Goal: Transaction & Acquisition: Subscribe to service/newsletter

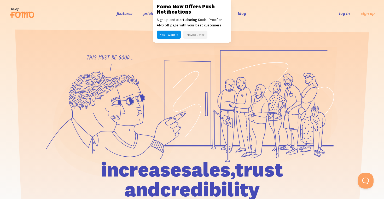
click at [197, 33] on button "Maybe Later" at bounding box center [196, 35] width 24 height 8
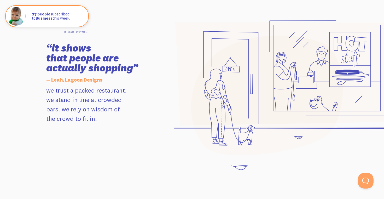
scroll to position [529, 0]
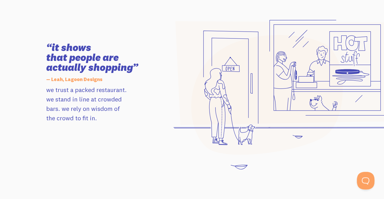
click at [366, 178] on button "Open Beacon popover" at bounding box center [365, 180] width 16 height 16
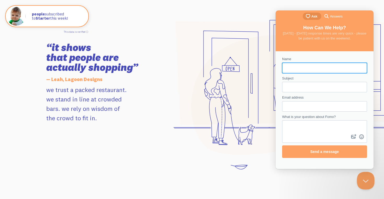
scroll to position [0, 0]
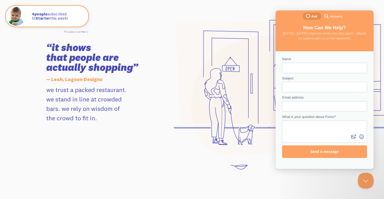
click at [205, 116] on icon at bounding box center [292, 73] width 234 height 104
click at [362, 190] on icon at bounding box center [365, 181] width 18 height 20
click at [364, 183] on button "Close Beacon popover" at bounding box center [365, 180] width 16 height 16
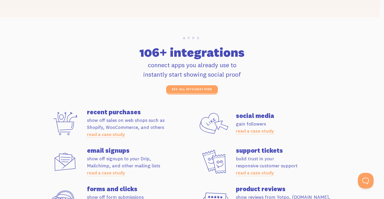
scroll to position [1388, 0]
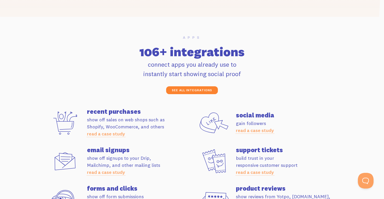
click at [181, 91] on link "see all integrations" at bounding box center [192, 90] width 52 height 8
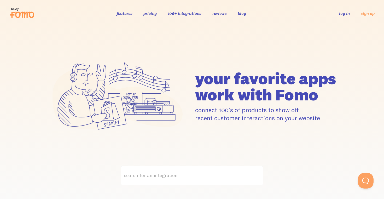
click at [16, 13] on icon at bounding box center [24, 15] width 19 height 6
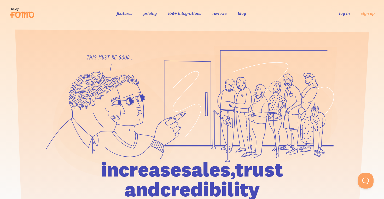
click at [145, 13] on link "pricing" at bounding box center [150, 13] width 13 height 5
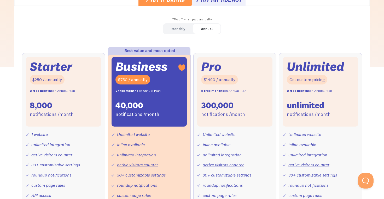
scroll to position [159, 0]
click at [179, 28] on div "Monthly" at bounding box center [178, 29] width 14 height 8
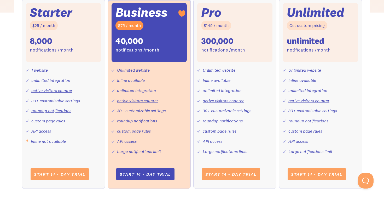
scroll to position [215, 0]
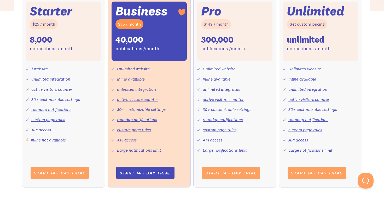
click at [54, 135] on div "1 website unlimited integration active visitors counter 30+ customizable settin…" at bounding box center [63, 102] width 75 height 83
click at [61, 56] on div "Starter $25 / month 8,000 notifications /month" at bounding box center [63, 31] width 75 height 59
click at [50, 94] on div "1 website unlimited integration active visitors counter 30+ customizable settin…" at bounding box center [63, 102] width 75 height 83
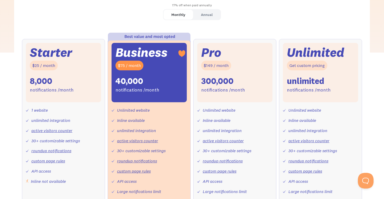
click at [53, 47] on div "Starter" at bounding box center [51, 52] width 42 height 11
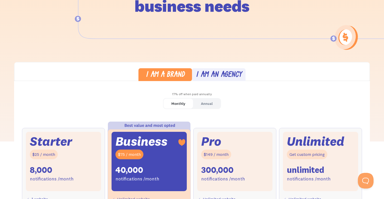
scroll to position [0, 0]
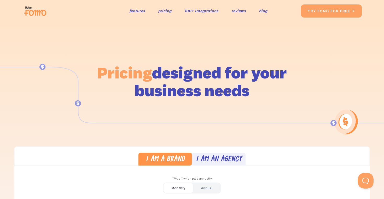
click at [36, 13] on img at bounding box center [36, 11] width 29 height 17
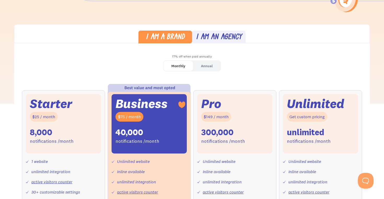
scroll to position [122, 0]
